Goal: Task Accomplishment & Management: Manage account settings

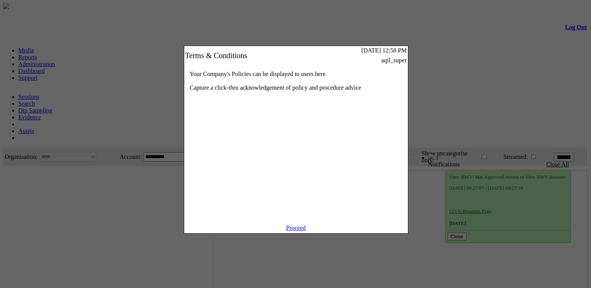
click at [301, 231] on link "Proceed" at bounding box center [296, 228] width 20 height 6
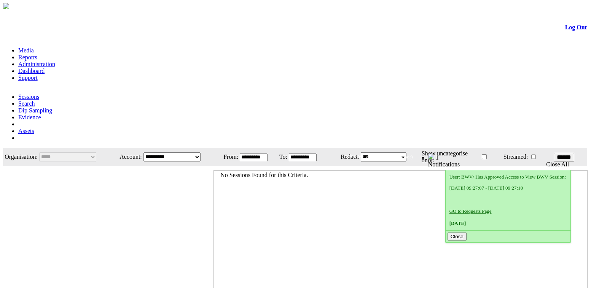
click at [55, 61] on link "Administration" at bounding box center [36, 64] width 37 height 6
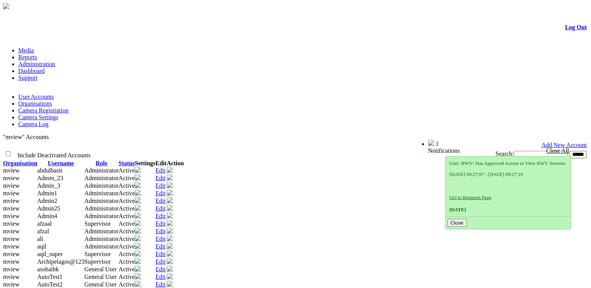
click at [166, 225] on link "Edit" at bounding box center [161, 224] width 10 height 6
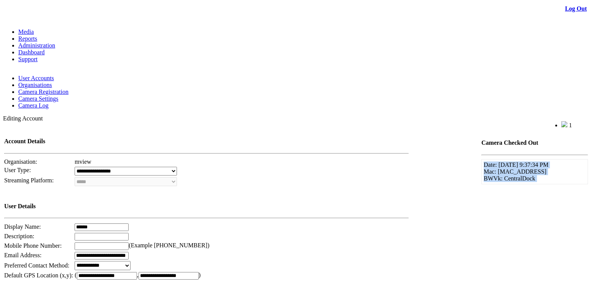
scroll to position [1, 0]
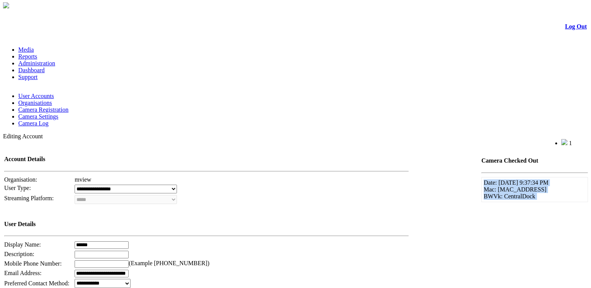
click at [52, 100] on link "Organisations" at bounding box center [35, 103] width 34 height 6
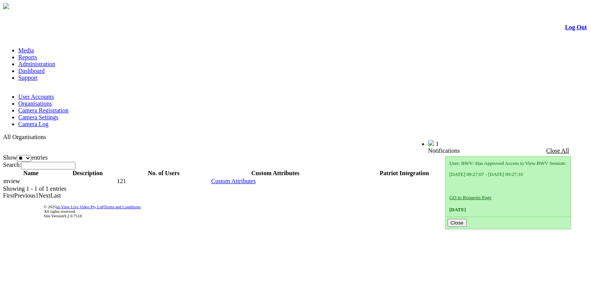
click at [42, 94] on link "User Accounts" at bounding box center [36, 97] width 36 height 6
